Goal: Complete application form: Complete application form

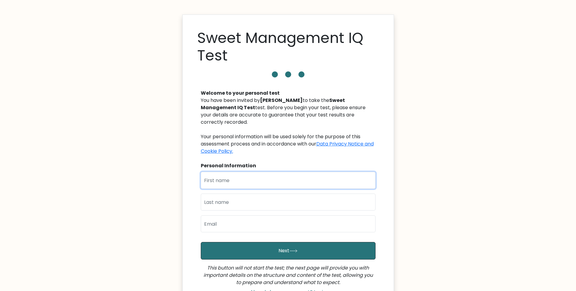
click at [305, 179] on input "text" at bounding box center [288, 180] width 175 height 17
type input "[PERSON_NAME]"
click at [304, 194] on input "text" at bounding box center [288, 202] width 175 height 17
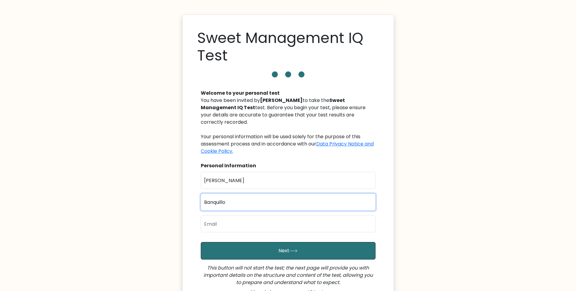
type input "Banquillo"
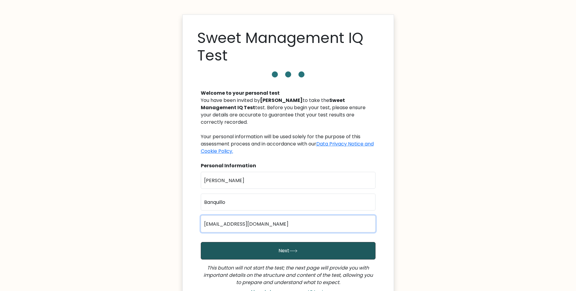
type input "jacobken25@gmail.com"
click at [288, 242] on button "Next" at bounding box center [288, 251] width 175 height 18
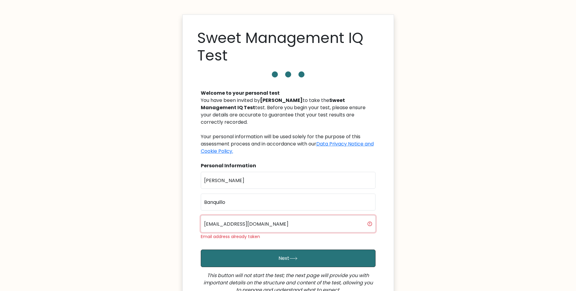
click at [282, 217] on input "[EMAIL_ADDRESS][DOMAIN_NAME]" at bounding box center [288, 223] width 175 height 17
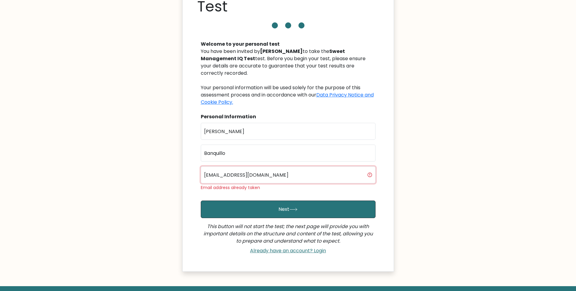
scroll to position [53, 0]
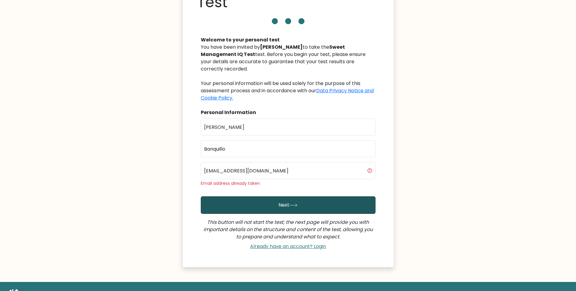
click at [290, 204] on icon "submit" at bounding box center [293, 205] width 8 height 3
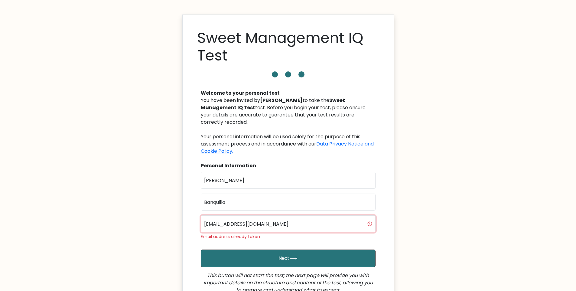
drag, startPoint x: 348, startPoint y: 217, endPoint x: 185, endPoint y: 208, distance: 163.3
click at [185, 207] on div "Sweet Management IQ Test Welcome to your personal test You have been invited by…" at bounding box center [288, 168] width 212 height 306
type input "j"
type input "[EMAIL_ADDRESS][DOMAIN_NAME]"
click at [201, 249] on button "Next" at bounding box center [288, 258] width 175 height 18
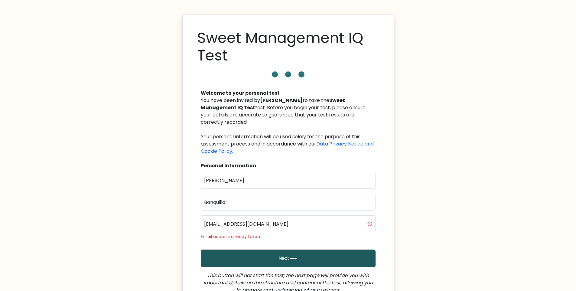
click at [289, 249] on button "Next" at bounding box center [288, 258] width 175 height 18
click at [285, 249] on button "Next" at bounding box center [288, 258] width 175 height 18
